Goal: Transaction & Acquisition: Purchase product/service

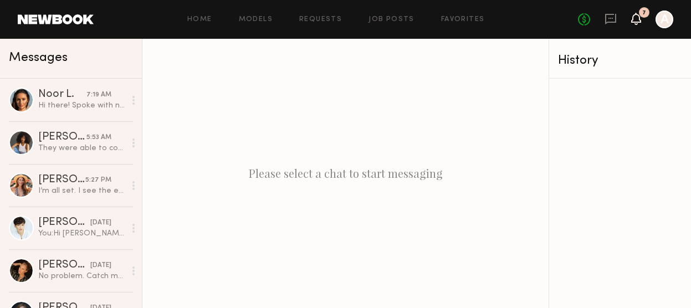
click at [636, 19] on icon at bounding box center [636, 18] width 9 height 8
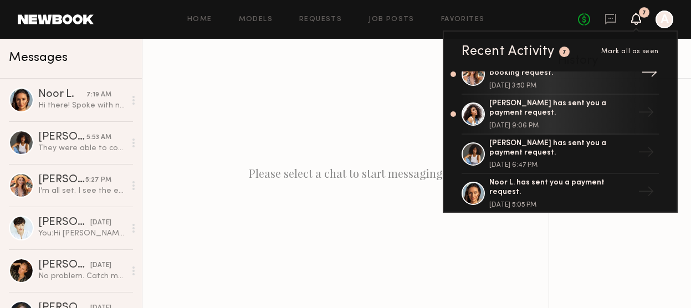
scroll to position [59, 0]
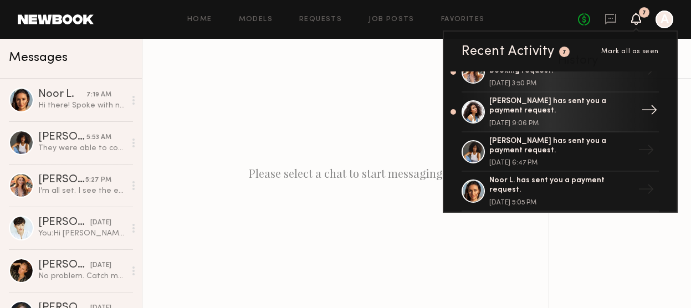
click at [518, 111] on div "[PERSON_NAME] has sent you a payment request." at bounding box center [561, 106] width 144 height 19
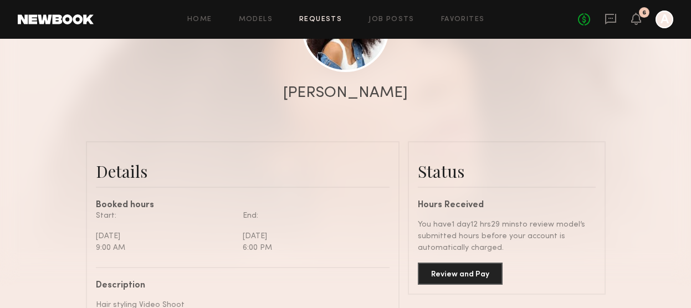
scroll to position [202, 0]
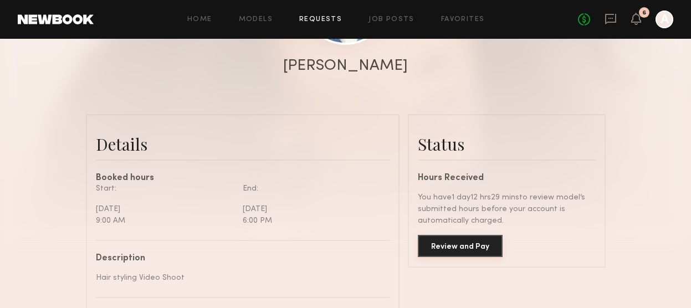
click at [441, 245] on button "Review and Pay" at bounding box center [460, 246] width 85 height 22
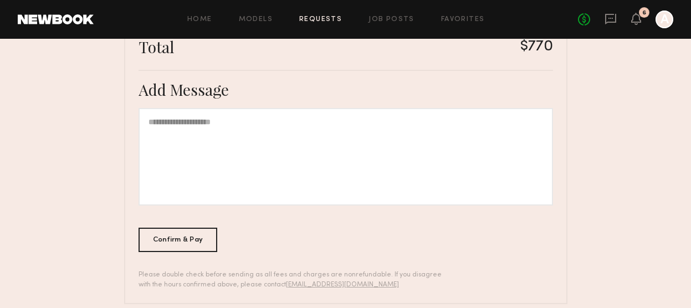
scroll to position [400, 0]
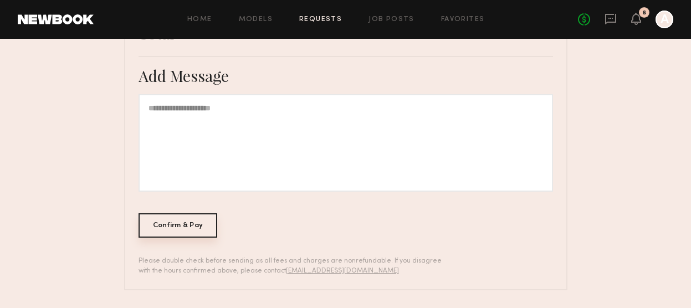
click at [197, 228] on div "Confirm & Pay" at bounding box center [178, 225] width 79 height 24
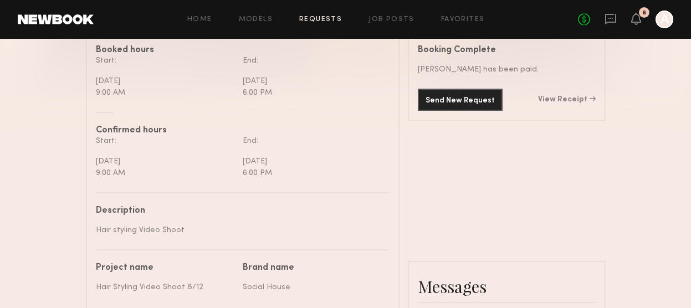
scroll to position [324, 0]
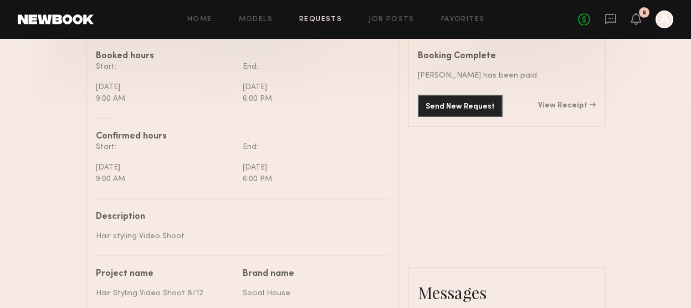
click at [560, 114] on div "Send New Request View Receipt" at bounding box center [507, 106] width 178 height 22
click at [562, 112] on div "Send New Request View Receipt" at bounding box center [507, 106] width 178 height 22
click at [562, 101] on div "Send New Request View Receipt" at bounding box center [507, 106] width 178 height 22
click at [561, 111] on div "Send New Request View Receipt" at bounding box center [507, 106] width 178 height 22
click at [564, 106] on link "View Receipt" at bounding box center [567, 106] width 58 height 8
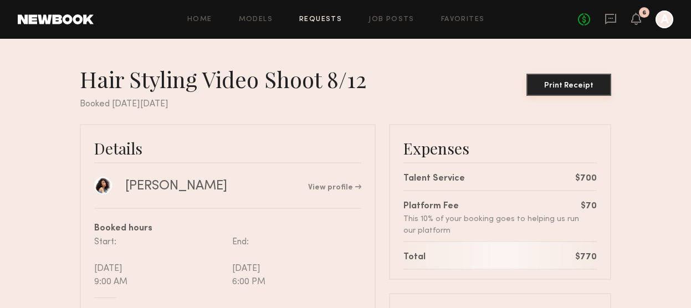
click at [561, 89] on div "Print Receipt" at bounding box center [569, 86] width 76 height 8
click at [637, 17] on icon at bounding box center [636, 18] width 9 height 8
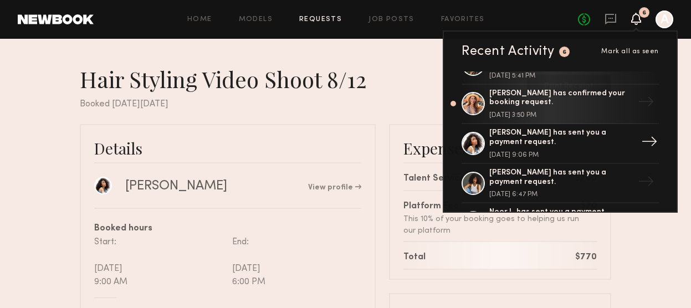
scroll to position [29, 0]
click at [560, 177] on div "[PERSON_NAME] has sent you a payment request." at bounding box center [561, 176] width 144 height 19
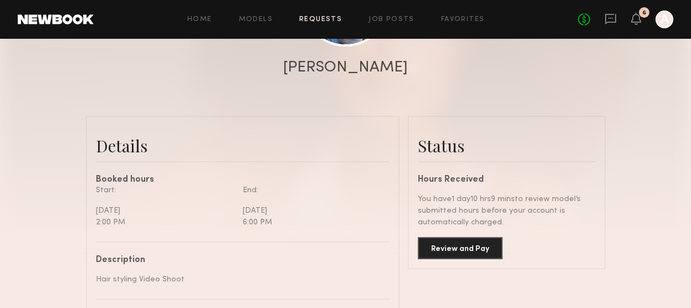
scroll to position [249, 0]
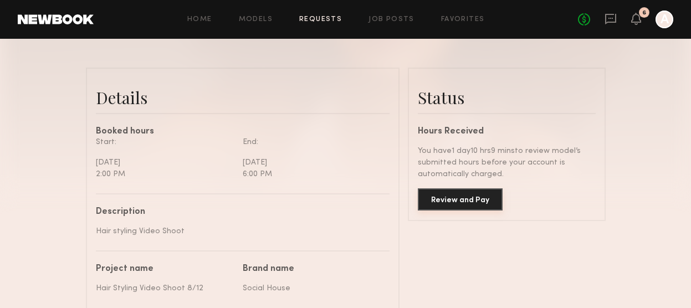
click at [442, 196] on button "Review and Pay" at bounding box center [460, 199] width 85 height 22
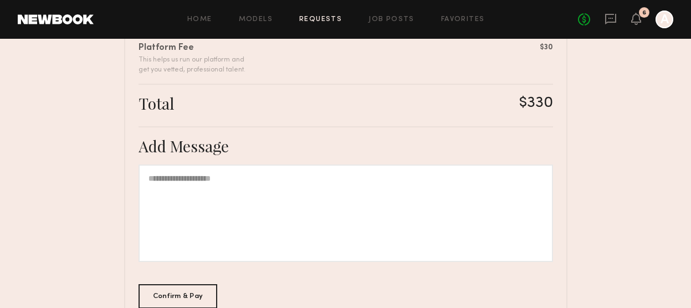
scroll to position [400, 0]
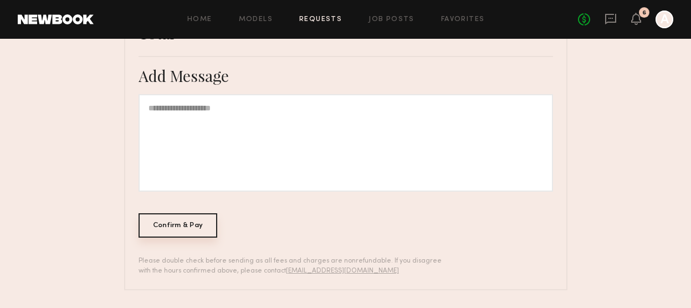
click at [180, 227] on div "Confirm & Pay" at bounding box center [178, 225] width 79 height 24
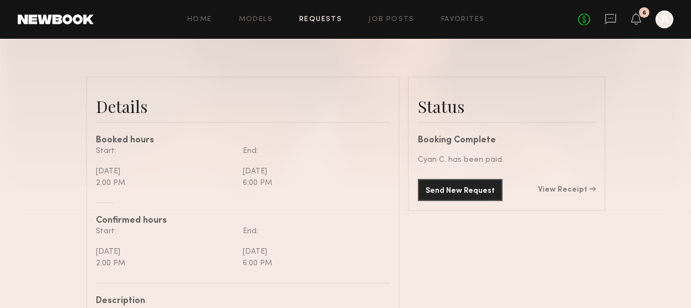
scroll to position [259, 0]
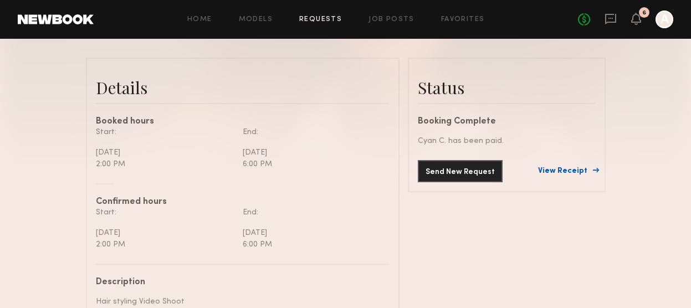
click at [557, 168] on link "View Receipt" at bounding box center [567, 171] width 58 height 8
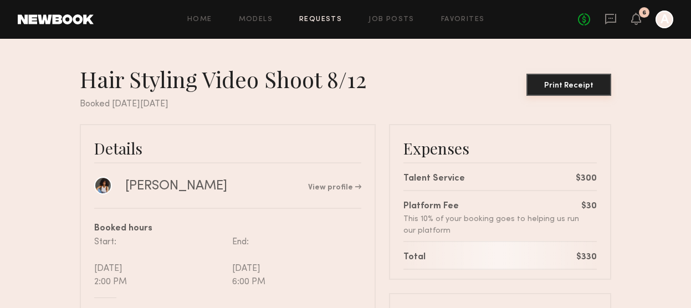
click at [565, 80] on button "Print Receipt" at bounding box center [568, 85] width 85 height 22
click at [629, 21] on div "No fees up to $5,000 6 A" at bounding box center [625, 20] width 95 height 18
click at [641, 21] on icon at bounding box center [636, 18] width 9 height 8
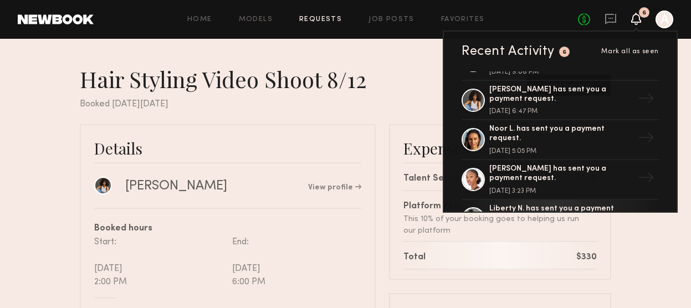
scroll to position [114, 0]
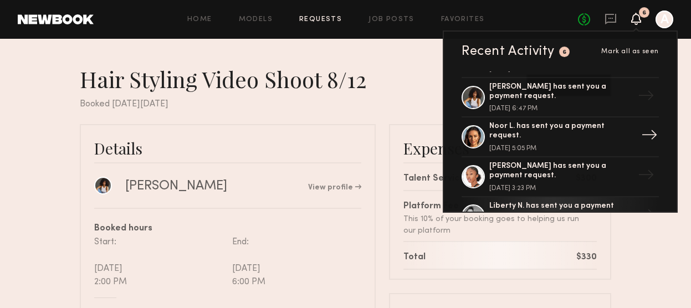
click at [564, 137] on div "Noor L. has sent you a payment request. [DATE] 5:05 PM" at bounding box center [561, 137] width 144 height 30
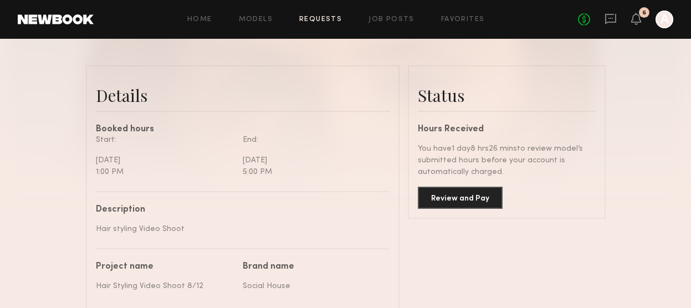
scroll to position [263, 0]
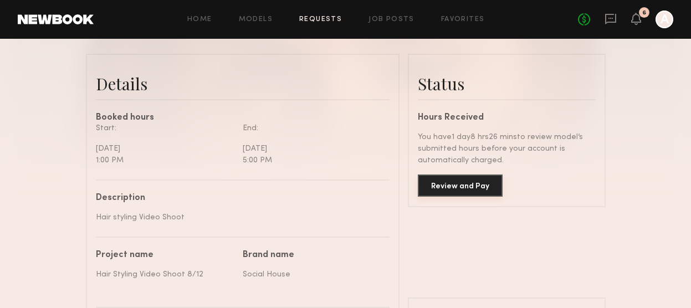
click at [443, 181] on button "Review and Pay" at bounding box center [460, 186] width 85 height 22
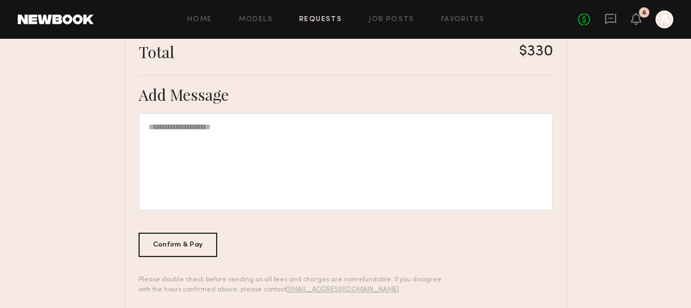
scroll to position [389, 0]
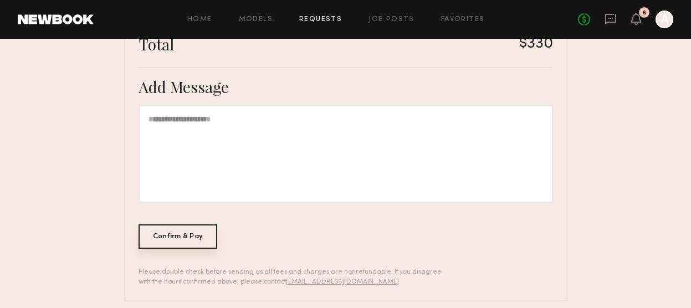
click at [186, 235] on div "Confirm & Pay" at bounding box center [178, 236] width 79 height 24
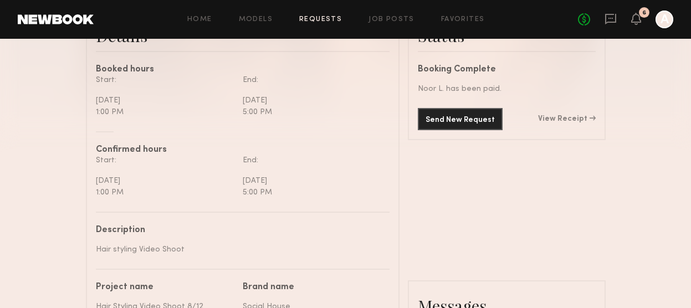
scroll to position [312, 0]
click at [554, 110] on div "Send New Request View Receipt" at bounding box center [507, 118] width 178 height 22
click at [556, 115] on link "View Receipt" at bounding box center [567, 118] width 58 height 8
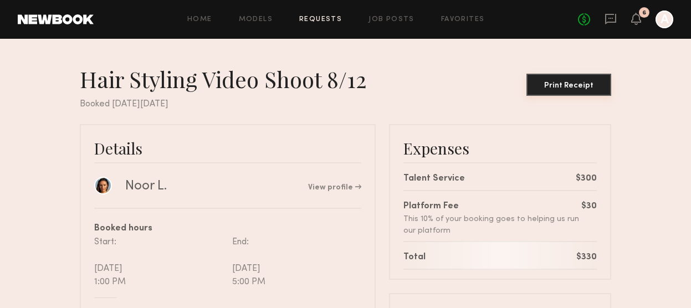
click at [568, 84] on div "Print Receipt" at bounding box center [569, 86] width 76 height 8
click at [638, 15] on icon at bounding box center [636, 18] width 9 height 8
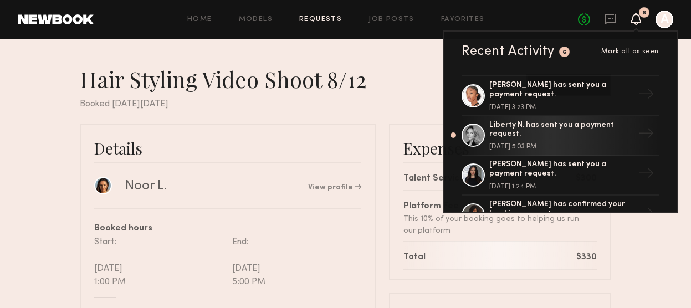
scroll to position [194, 0]
click at [539, 125] on div "Liberty N. has sent you a payment request." at bounding box center [561, 130] width 144 height 19
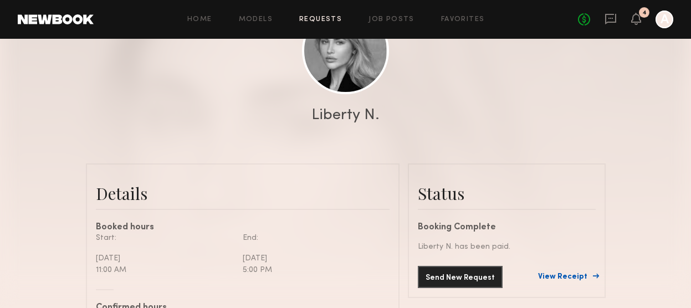
scroll to position [557, 0]
click at [556, 275] on link "View Receipt" at bounding box center [567, 277] width 58 height 8
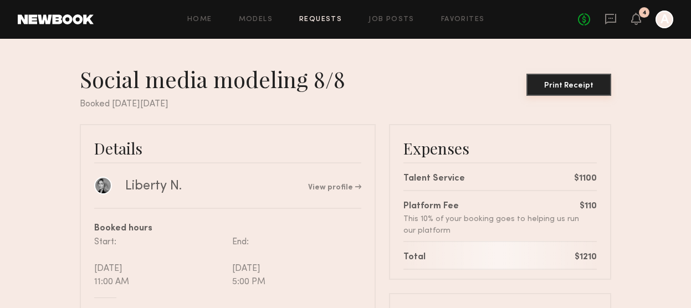
click at [566, 89] on button "Print Receipt" at bounding box center [568, 85] width 85 height 22
click at [215, 13] on div "Home Models Requests Job Posts Favorites Sign Out No fees up to $5,000 4 A" at bounding box center [384, 20] width 580 height 18
click at [211, 14] on div "Home Models Requests Job Posts Favorites Sign Out No fees up to $5,000 4 A" at bounding box center [384, 20] width 580 height 18
click at [208, 24] on div "Home Models Requests Job Posts Favorites Sign Out No fees up to $5,000 4 A" at bounding box center [384, 20] width 580 height 18
click at [211, 11] on div "Home Models Requests Job Posts Favorites Sign Out No fees up to $5,000 4 A" at bounding box center [384, 20] width 580 height 18
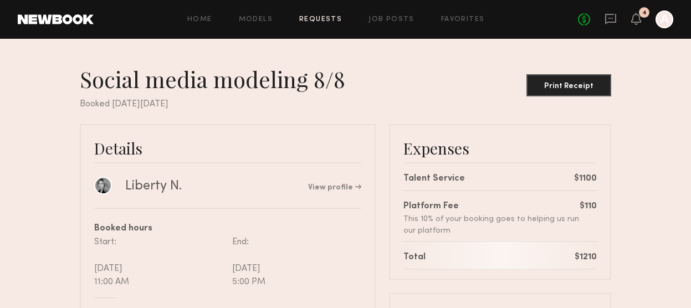
click at [602, 17] on div "No fees up to $5,000 4 A" at bounding box center [625, 20] width 95 height 18
click at [617, 16] on div "No fees up to $5,000 4 A" at bounding box center [625, 20] width 95 height 18
click at [611, 21] on icon at bounding box center [611, 19] width 12 height 12
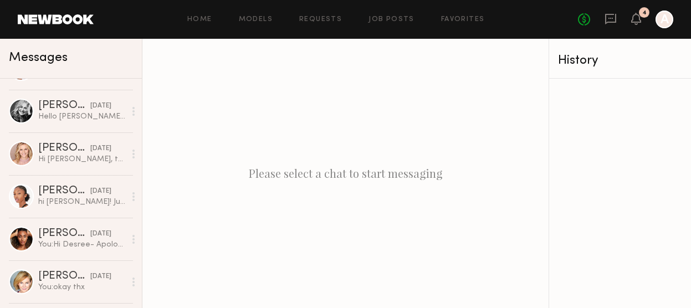
scroll to position [373, 0]
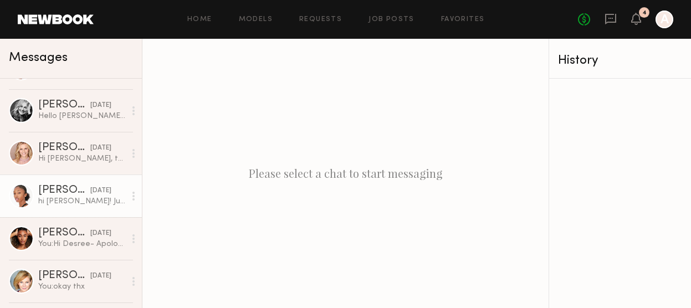
click at [64, 194] on div "[PERSON_NAME]" at bounding box center [64, 190] width 52 height 11
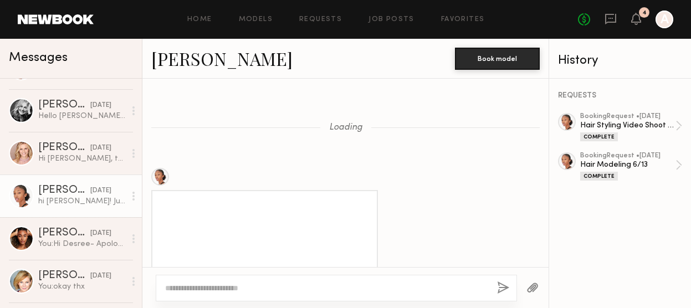
scroll to position [1150, 0]
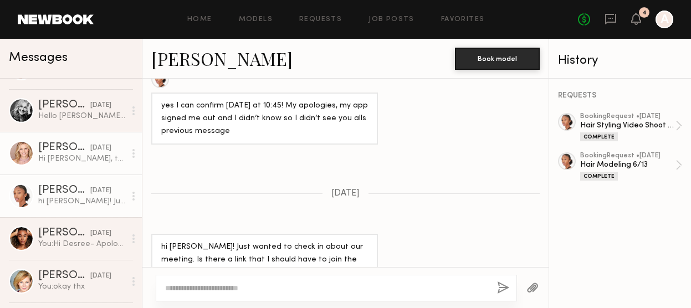
click at [66, 139] on link "[PERSON_NAME] [DATE] Hi [PERSON_NAME], thank you so much for your message. I’m …" at bounding box center [71, 153] width 142 height 43
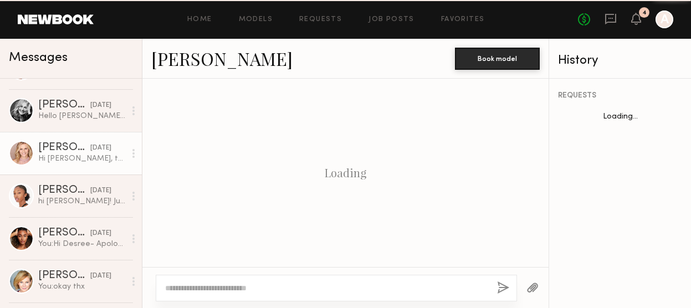
scroll to position [576, 0]
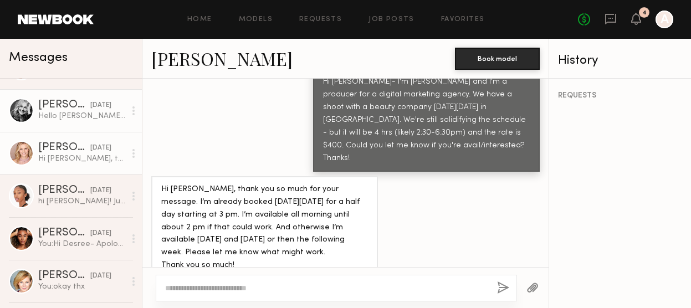
click at [70, 105] on div "[PERSON_NAME]" at bounding box center [64, 105] width 52 height 11
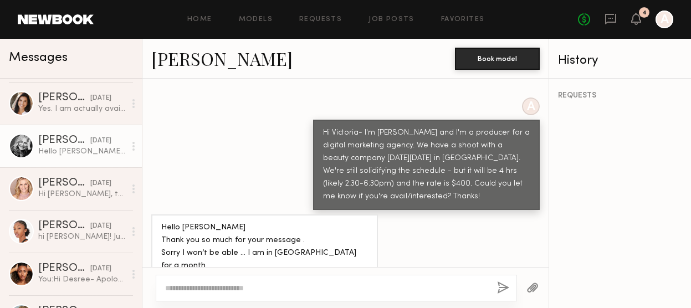
scroll to position [336, 0]
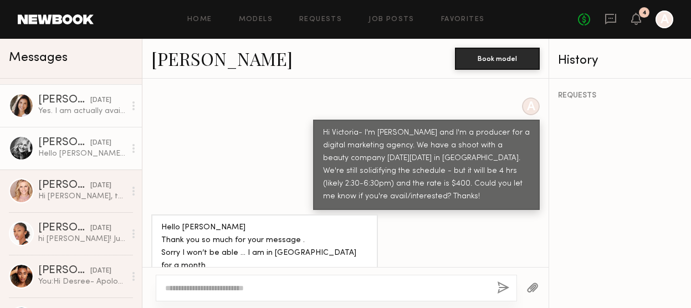
click at [65, 109] on div "Yes. I am actually available/ interested. I come from [GEOGRAPHIC_DATA], so my …" at bounding box center [81, 111] width 87 height 11
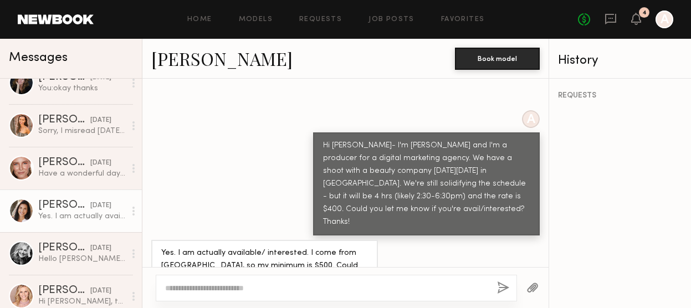
scroll to position [231, 0]
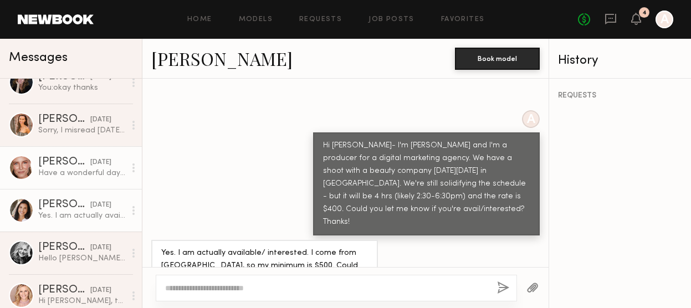
click at [71, 180] on link "[PERSON_NAME] [DATE] Have a wonderful day! :)" at bounding box center [71, 167] width 142 height 43
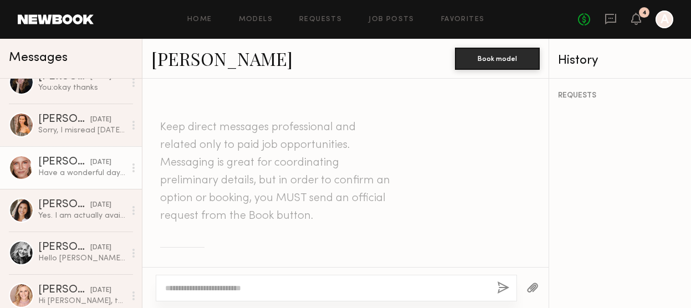
scroll to position [733, 0]
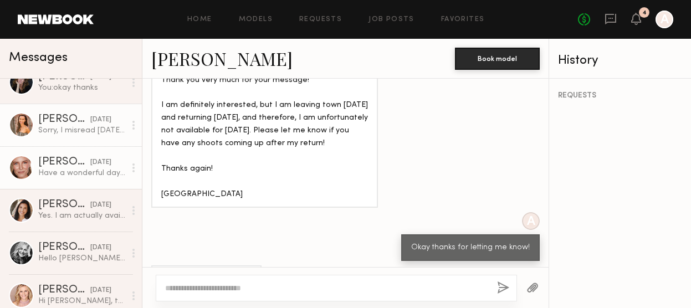
click at [80, 125] on div "Sorry, I misread [DATE] for [DATE]. Never mind, I confirmed 😊. Thank you." at bounding box center [81, 130] width 87 height 11
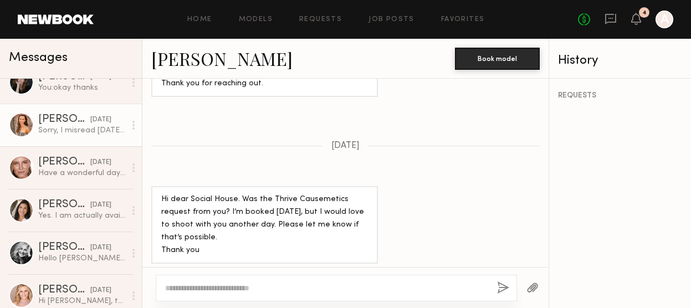
scroll to position [794, 0]
